Goal: Navigation & Orientation: Find specific page/section

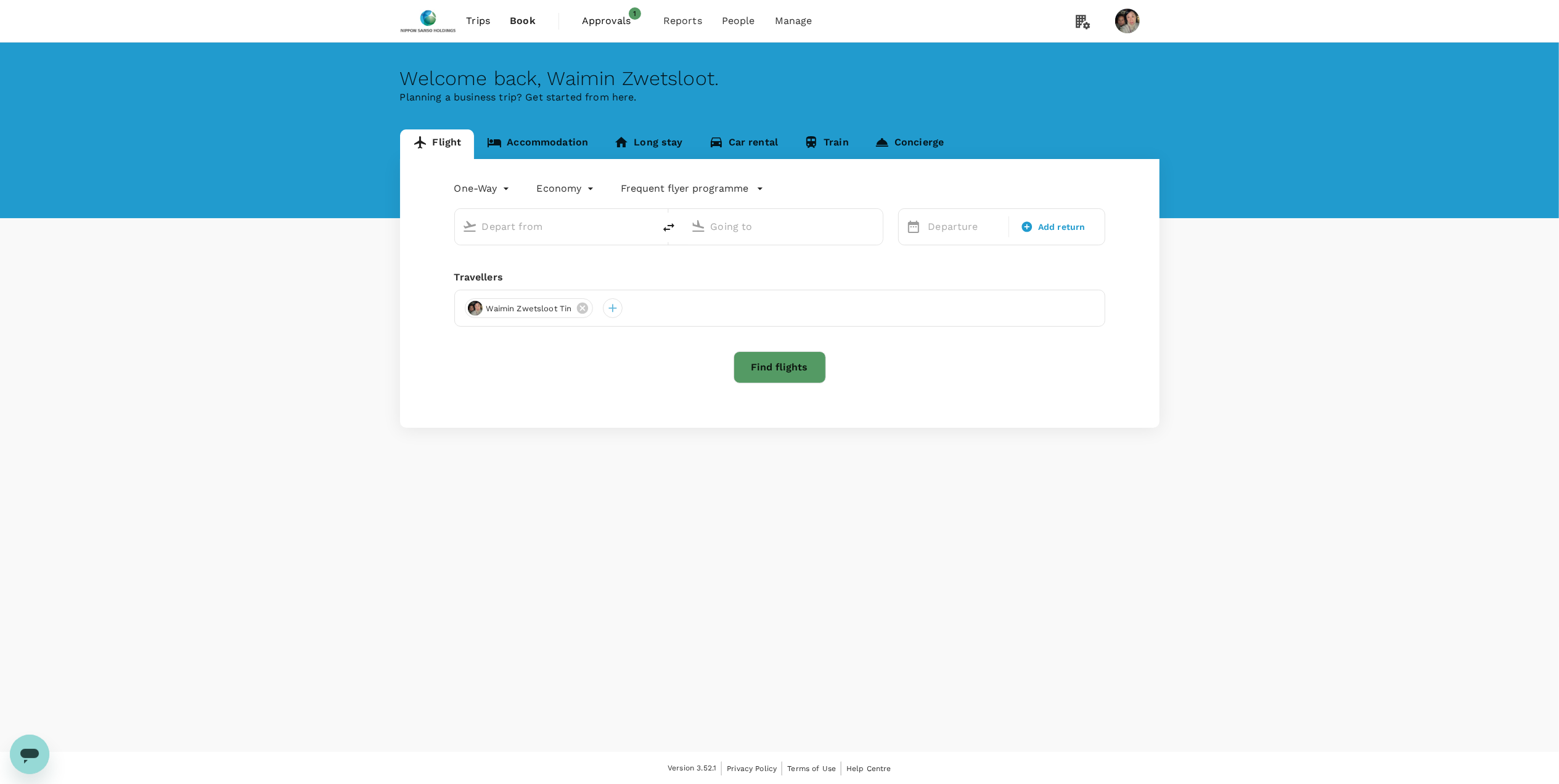
type input "business"
type input "[PERSON_NAME] (CDG)"
type input "[PERSON_NAME] (OPO)"
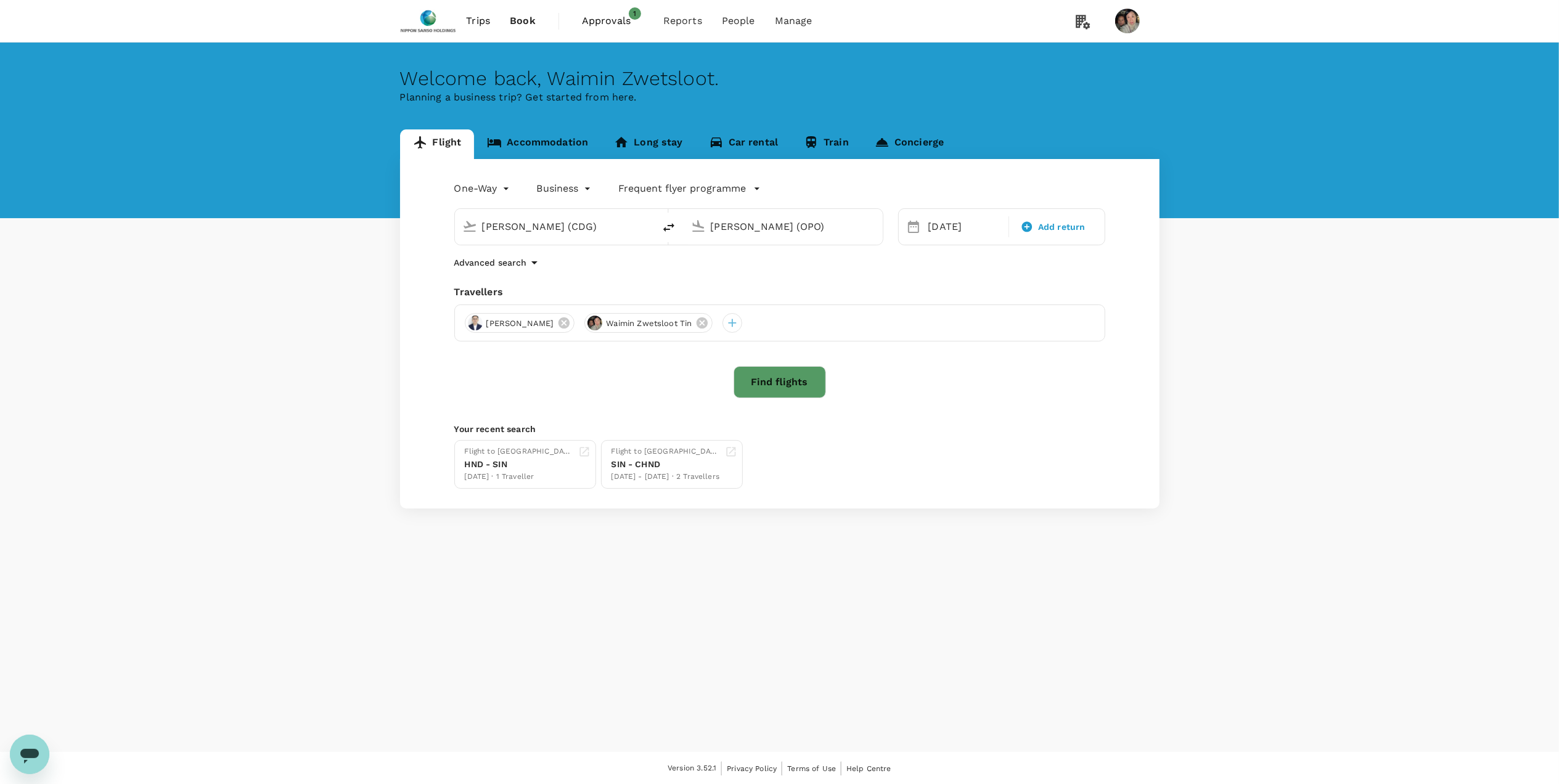
click at [609, 18] on span "Approvals" at bounding box center [613, 21] width 62 height 15
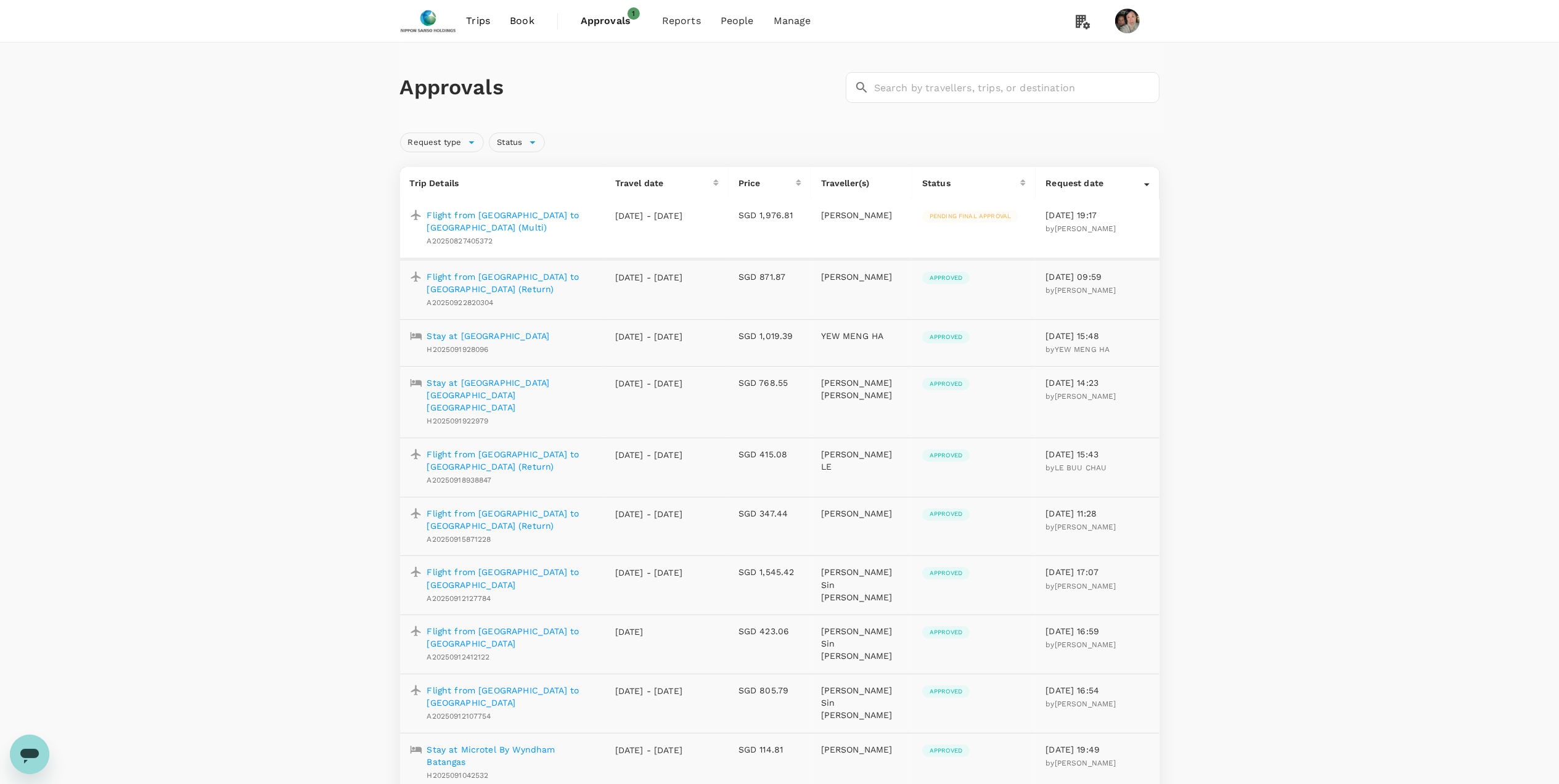
click at [516, 271] on p "Flight from [GEOGRAPHIC_DATA] to [GEOGRAPHIC_DATA] (Return)" at bounding box center [511, 284] width 168 height 25
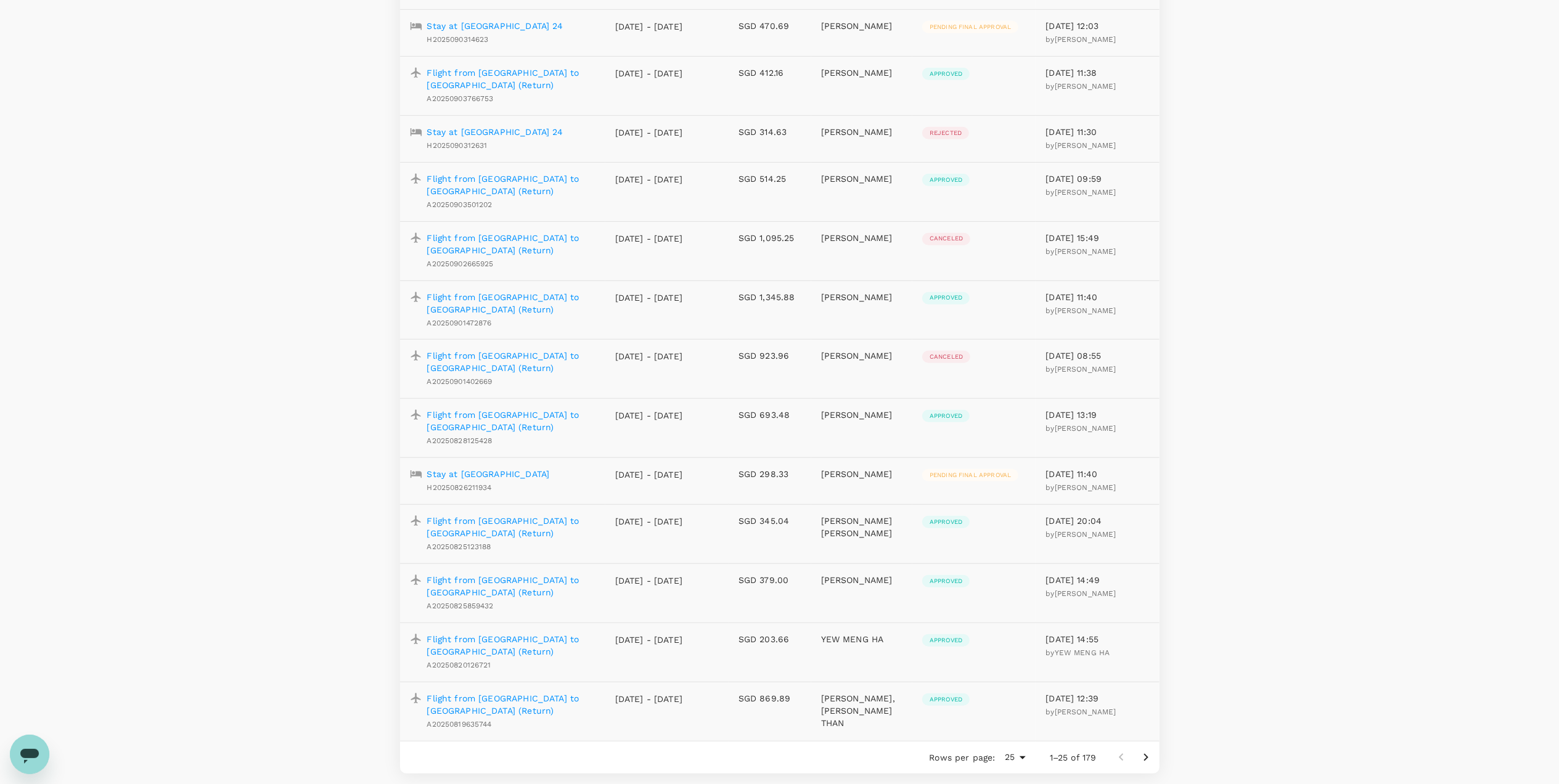
scroll to position [904, 0]
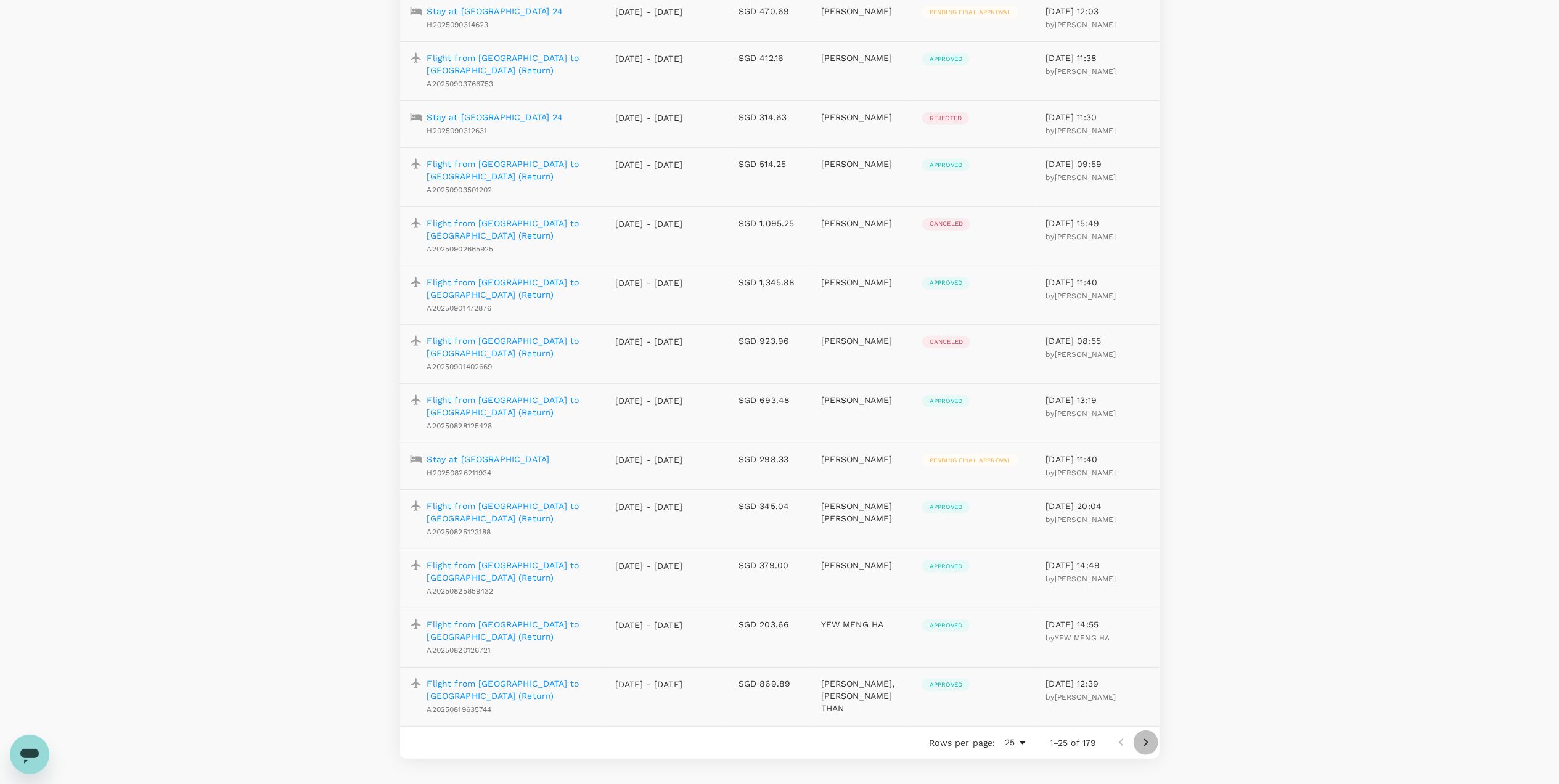
click at [1006, 530] on icon "Go to next page" at bounding box center [1147, 743] width 15 height 15
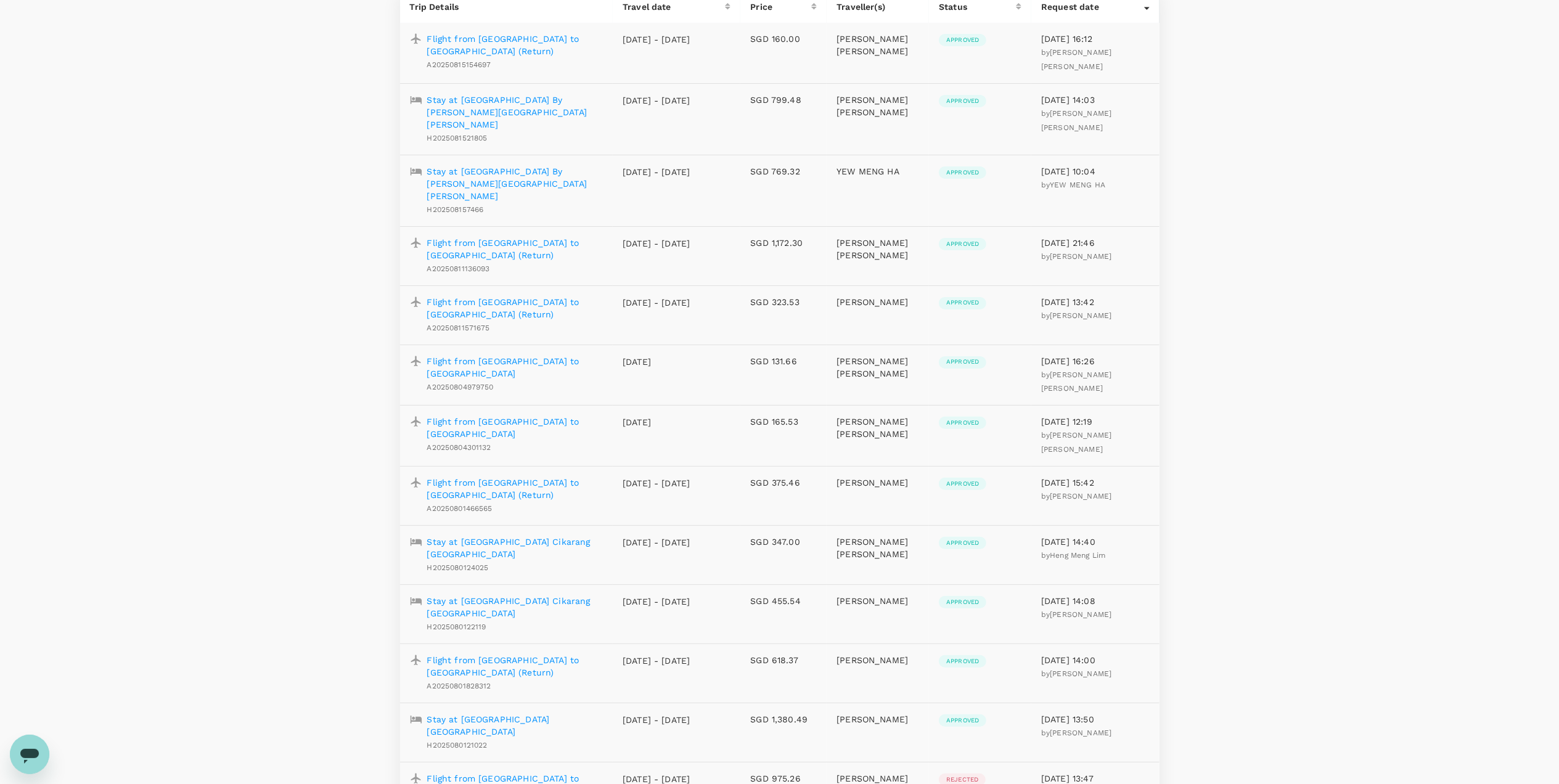
scroll to position [0, 0]
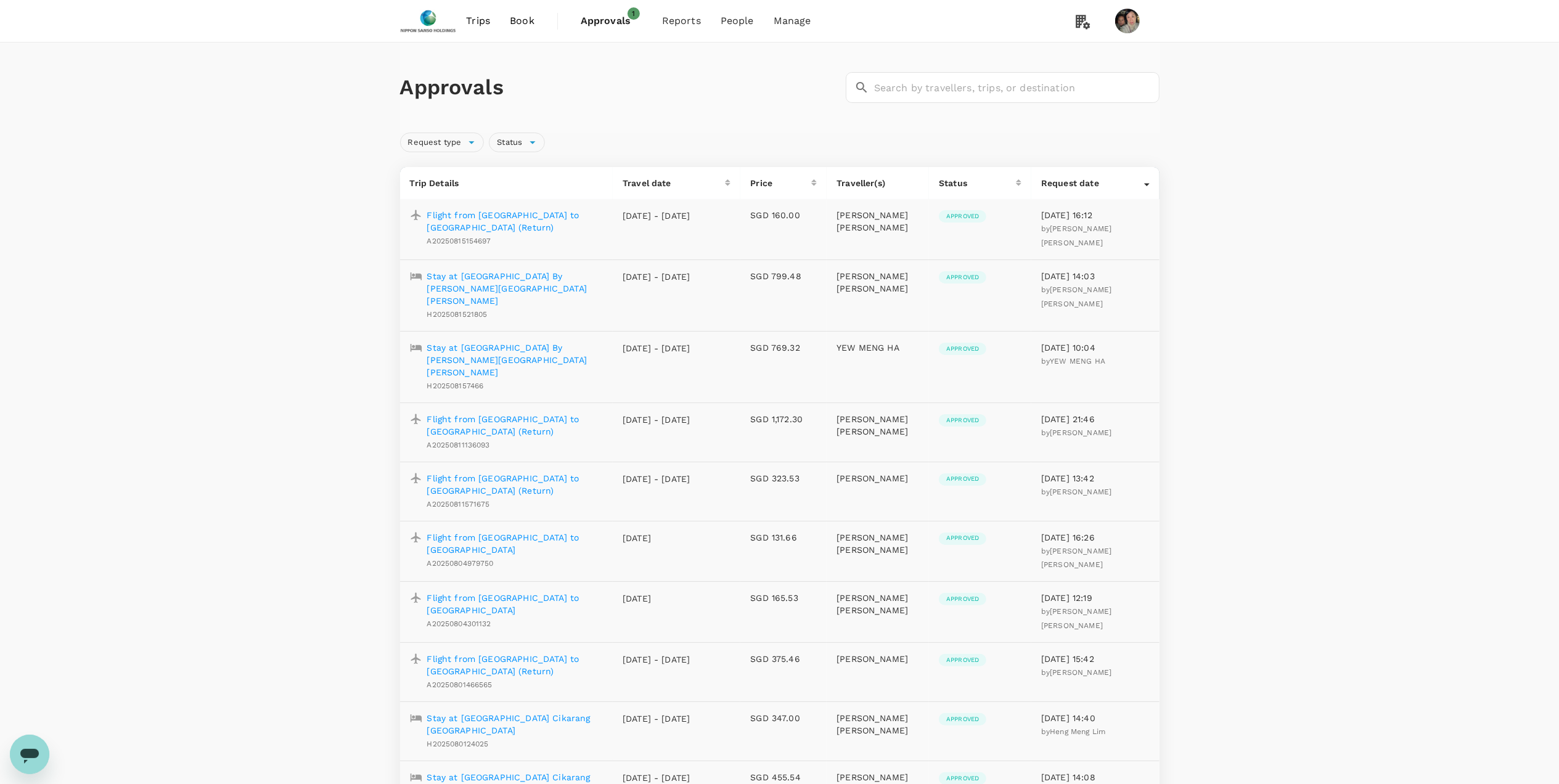
click at [595, 18] on span "Approvals" at bounding box center [612, 21] width 62 height 15
click at [622, 22] on span "Approvals" at bounding box center [612, 21] width 62 height 15
click at [603, 23] on span "Approvals" at bounding box center [612, 21] width 62 height 15
click at [682, 68] on span "Bookings" at bounding box center [667, 67] width 44 height 14
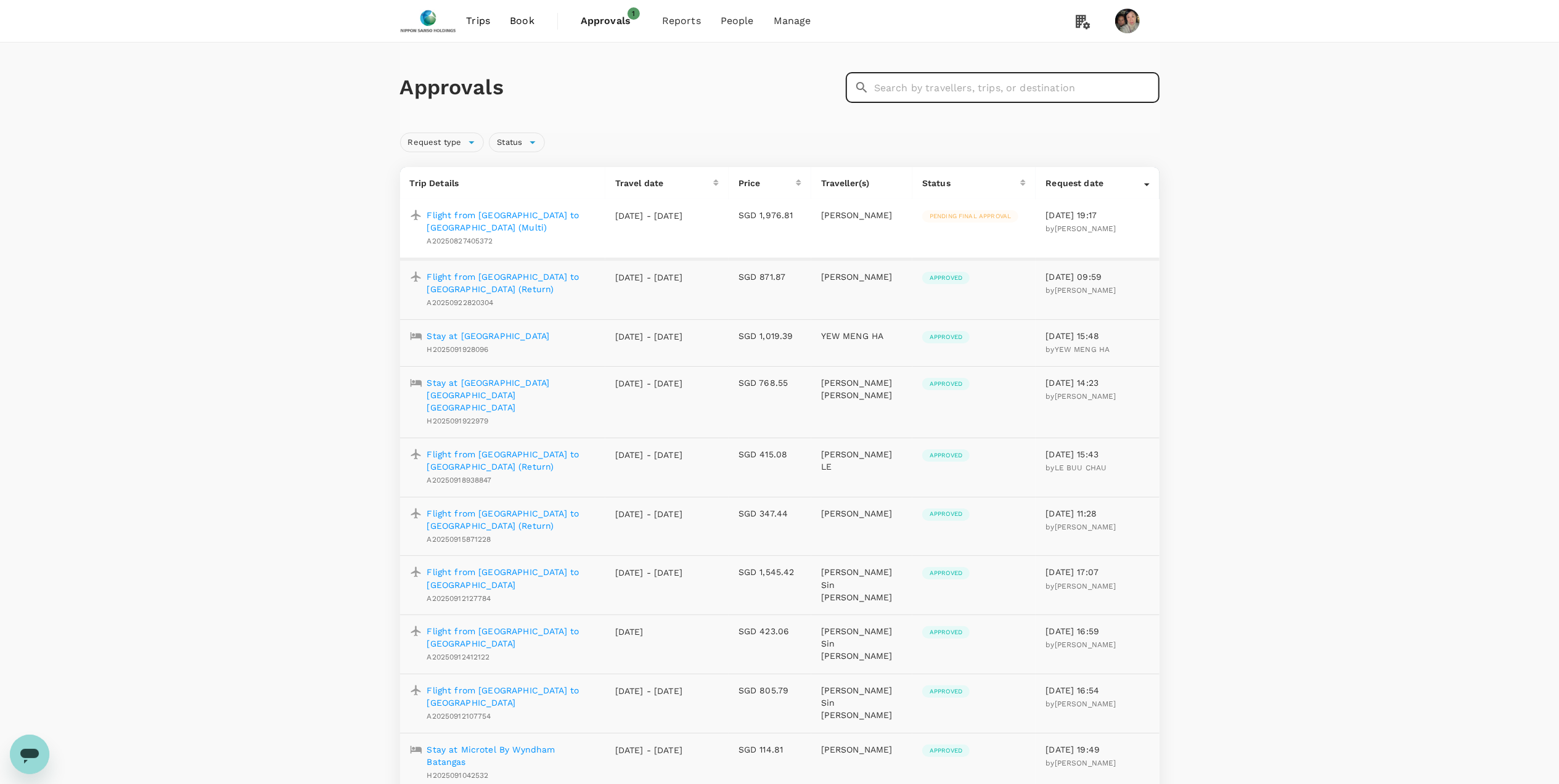
click at [920, 89] on input "text" at bounding box center [1016, 87] width 285 height 31
click at [440, 141] on span "Request type" at bounding box center [435, 143] width 68 height 12
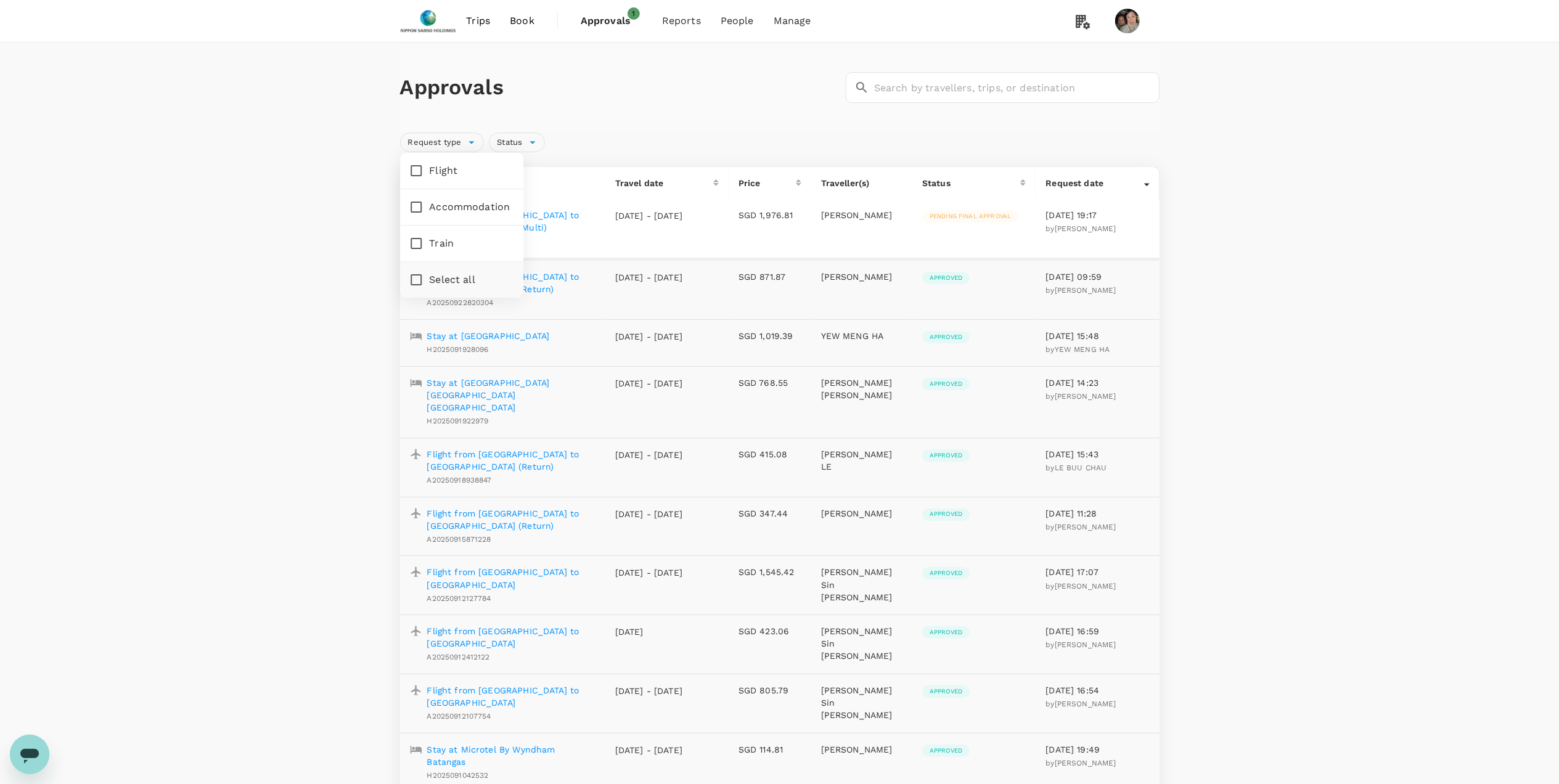
click at [597, 136] on div "Request type Status" at bounding box center [777, 140] width 764 height 25
click at [712, 63] on span "Users" at bounding box center [712, 67] width 27 height 14
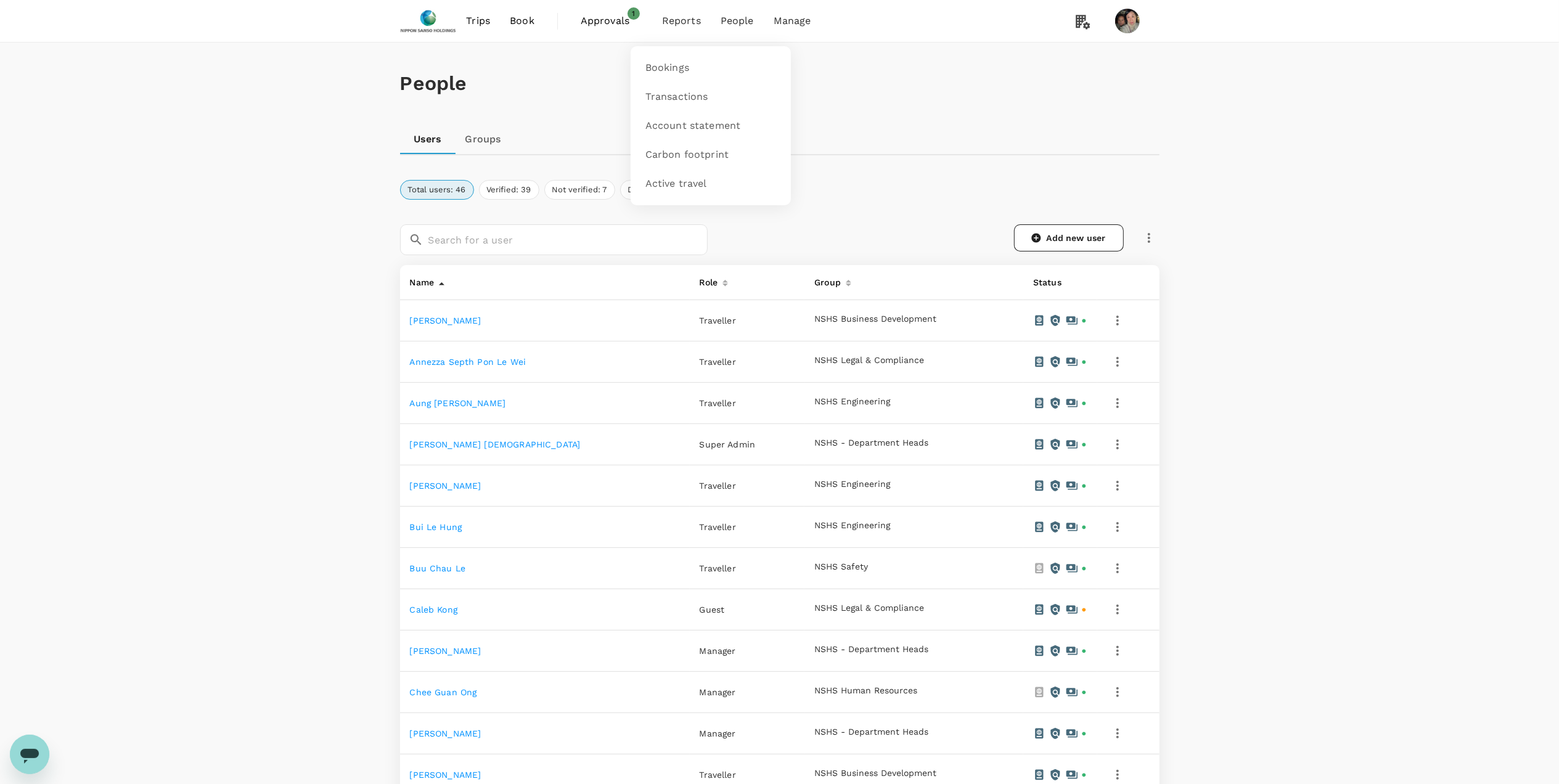
click at [682, 20] on span "Reports" at bounding box center [681, 21] width 39 height 15
click at [683, 91] on span "Transactions" at bounding box center [677, 96] width 63 height 14
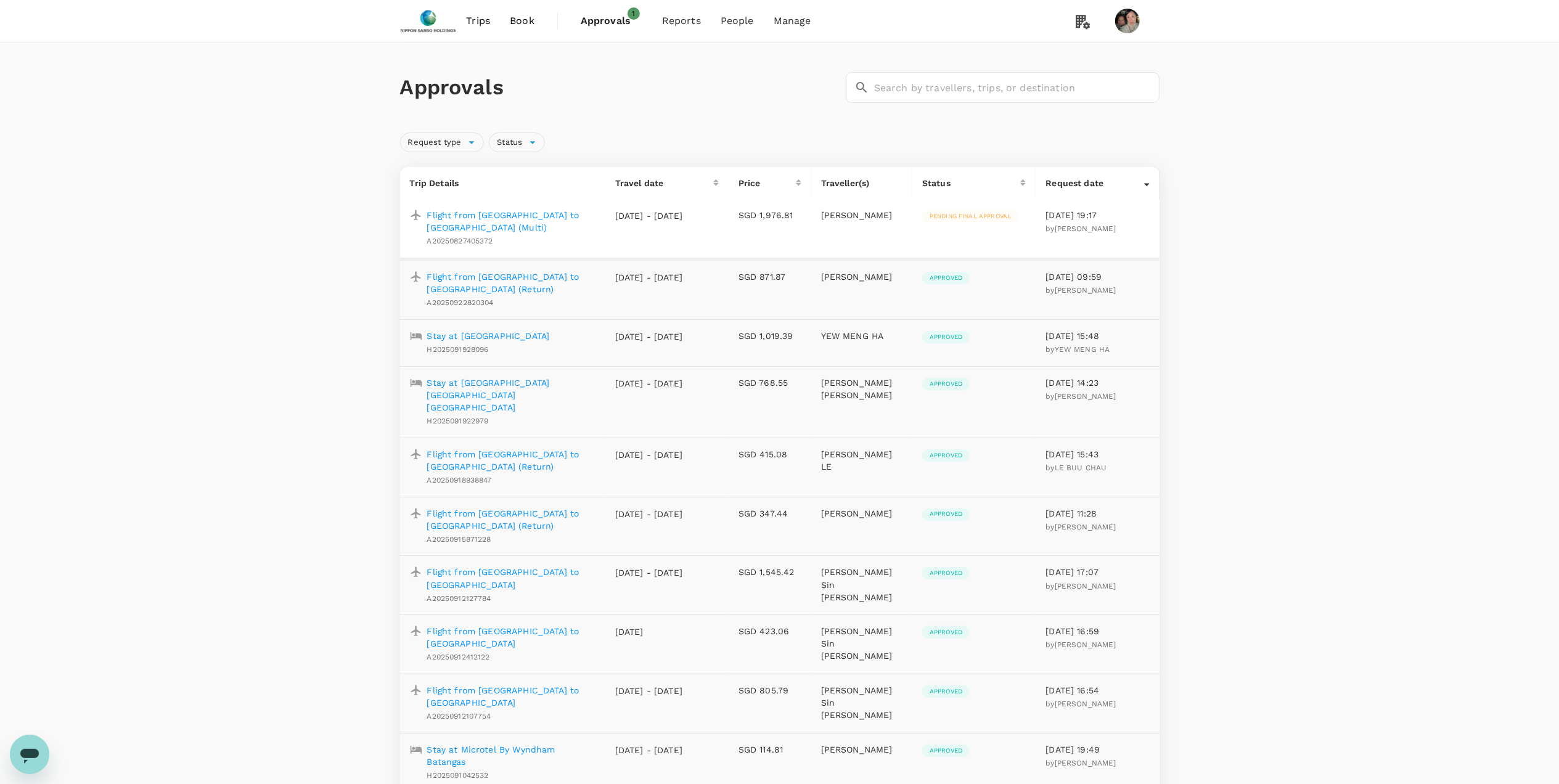
click at [858, 184] on p "Traveller(s)" at bounding box center [862, 183] width 81 height 12
click at [712, 69] on link "Bookings" at bounding box center [710, 68] width 146 height 29
